Goal: Task Accomplishment & Management: Manage account settings

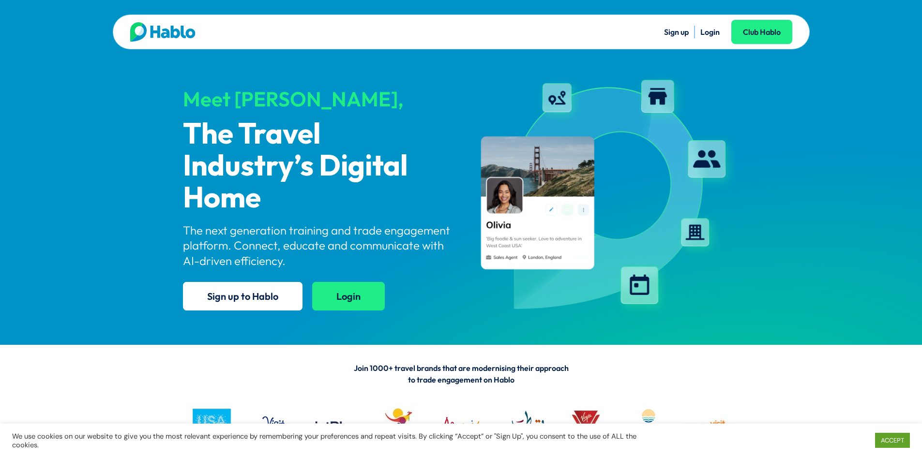
click at [346, 298] on link "Login" at bounding box center [348, 296] width 73 height 29
click at [713, 32] on link "Login" at bounding box center [709, 32] width 19 height 10
click at [710, 33] on link "Login" at bounding box center [709, 32] width 19 height 10
click at [709, 34] on link "Login" at bounding box center [709, 32] width 19 height 10
click at [718, 33] on link "Login" at bounding box center [709, 32] width 19 height 10
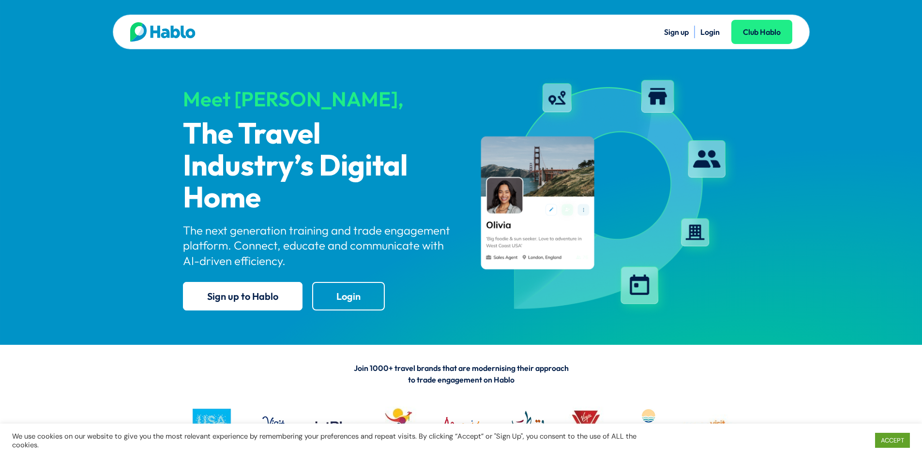
click at [714, 30] on link "Login" at bounding box center [709, 32] width 19 height 10
click at [715, 33] on link "Login" at bounding box center [709, 32] width 19 height 10
click at [334, 306] on link "Login" at bounding box center [348, 296] width 73 height 29
